Goal: Complete application form: Complete application form

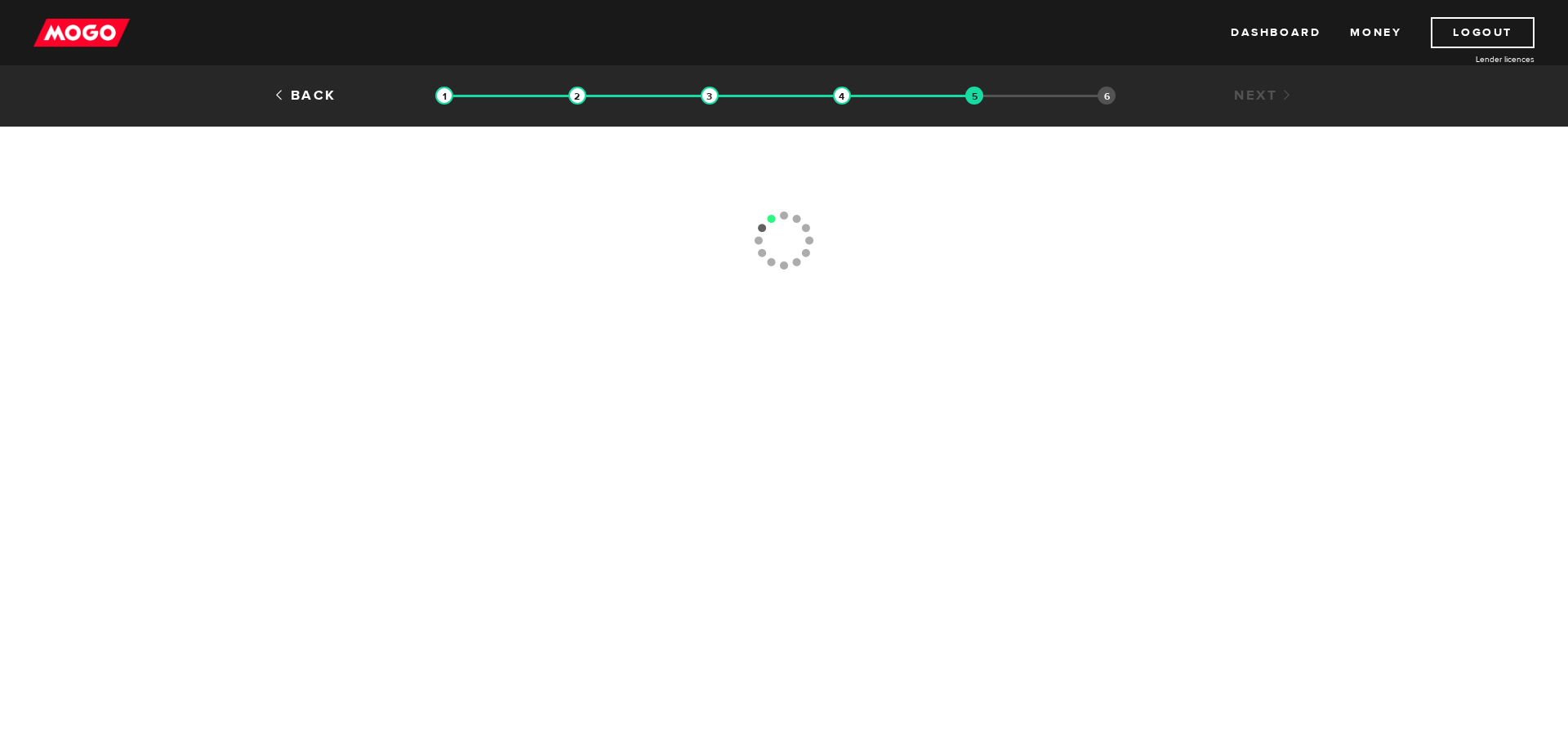
type input "(437) 419-7056"
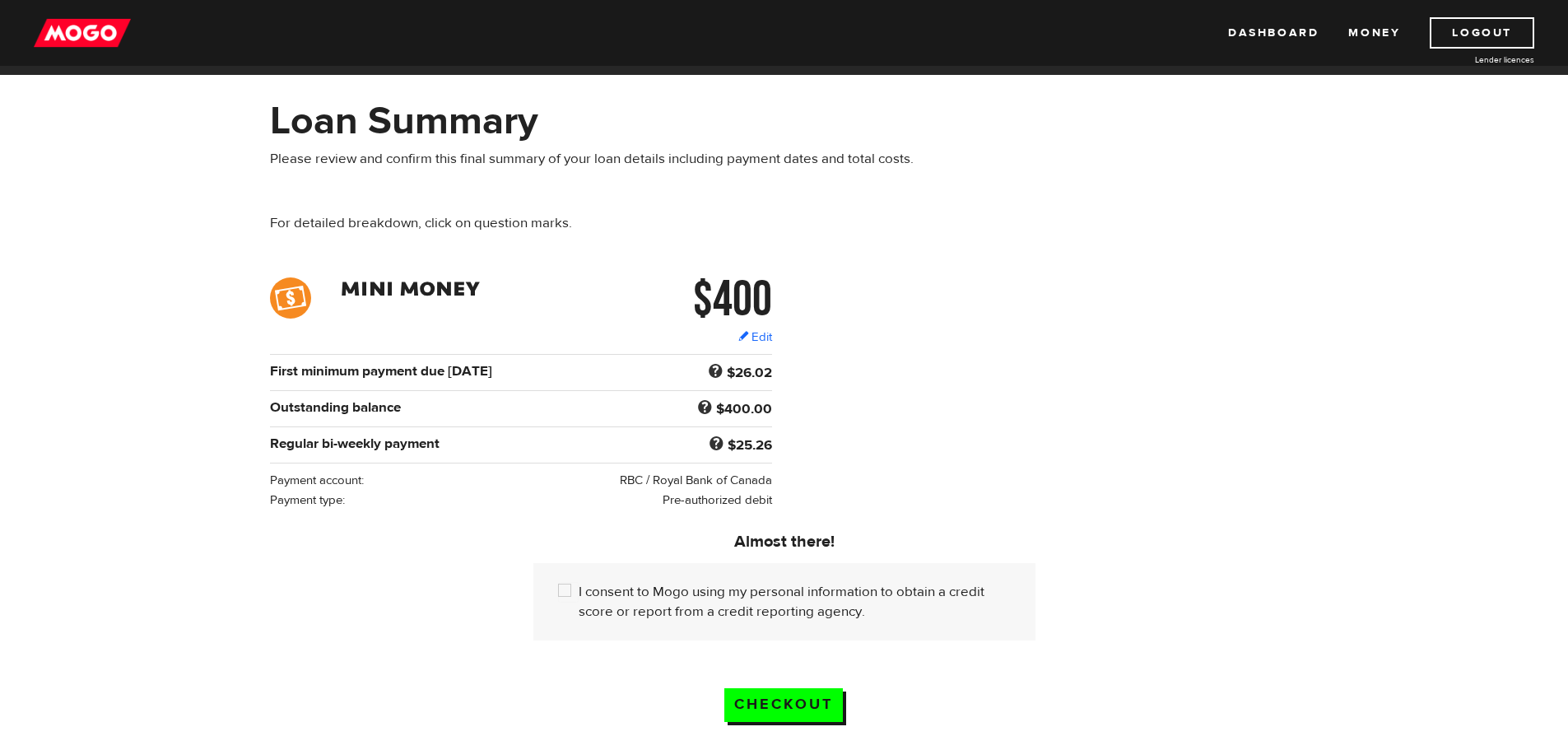
scroll to position [82, 0]
